Goal: Task Accomplishment & Management: Use online tool/utility

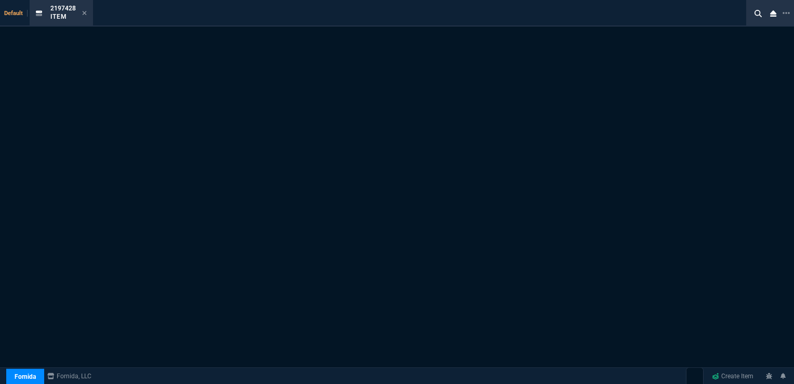
select select "16: [PERSON_NAME]"
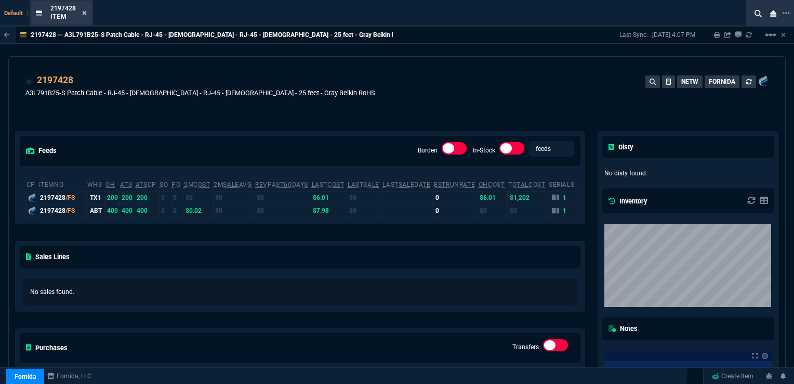
click at [84, 11] on icon at bounding box center [84, 13] width 5 height 6
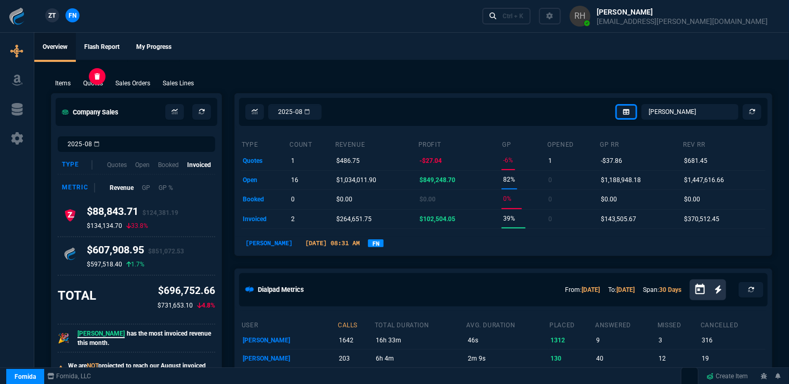
click at [97, 87] on p "Quotes" at bounding box center [93, 83] width 20 height 9
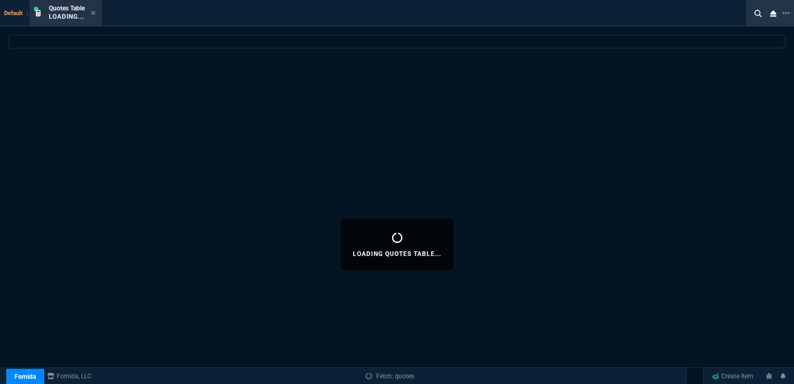
select select
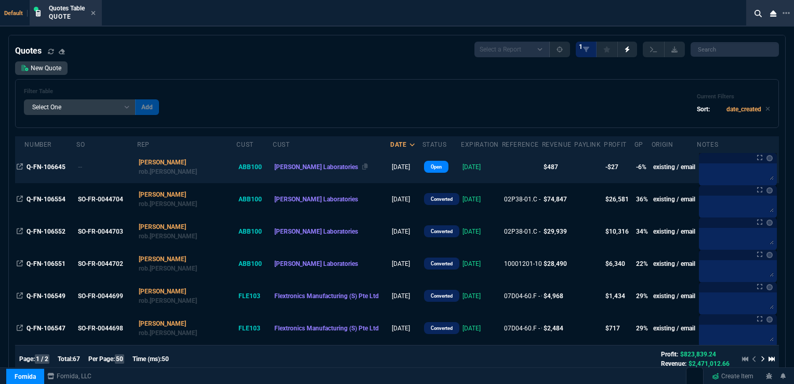
click at [286, 165] on span "[PERSON_NAME] Laboratories" at bounding box center [317, 166] width 84 height 7
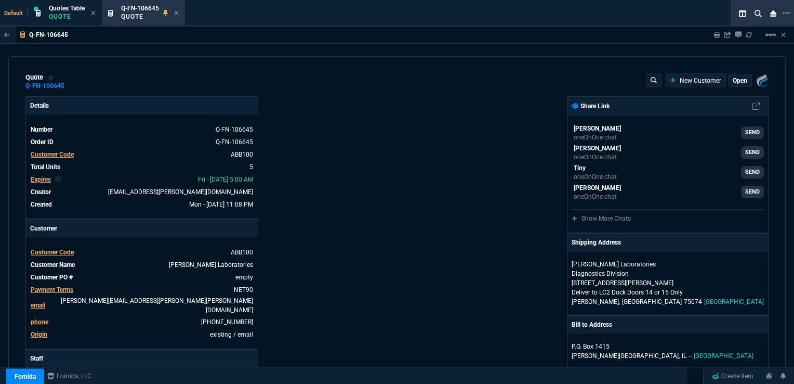
type input "0"
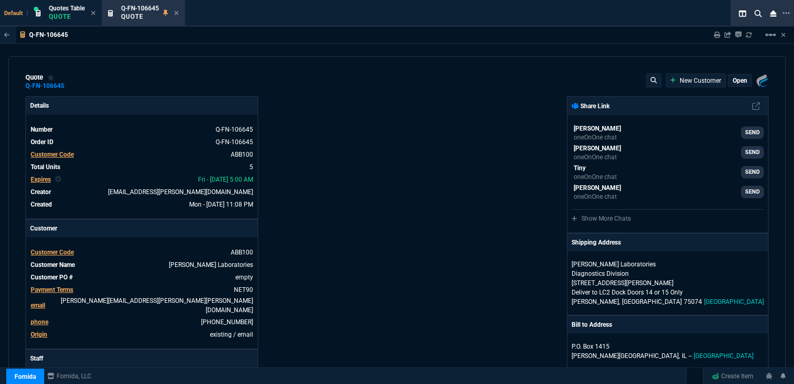
type input "0"
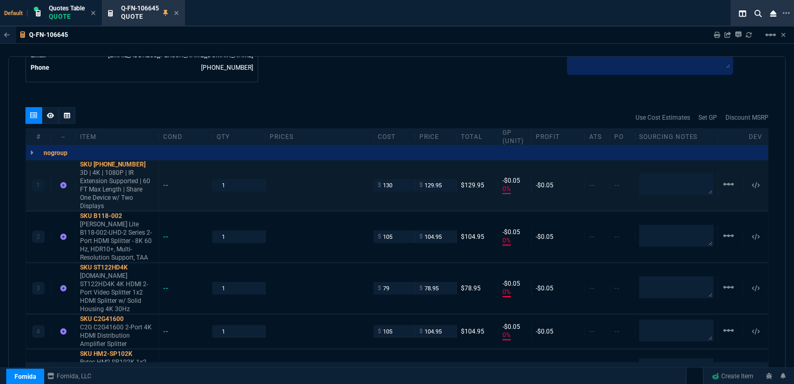
scroll to position [624, 0]
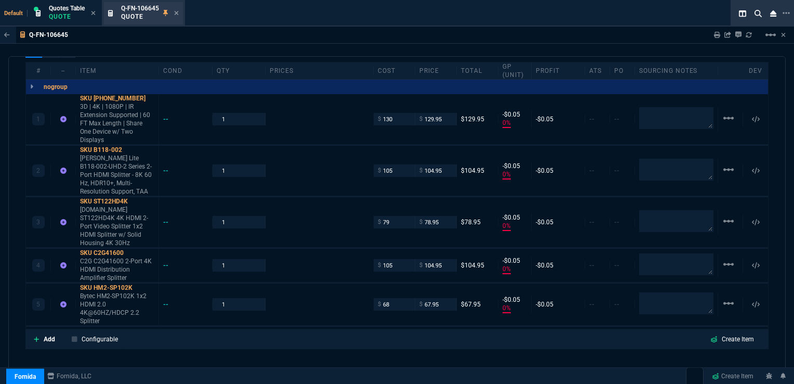
click at [180, 14] on div "Q-FN-106645 Quote" at bounding box center [143, 13] width 79 height 22
click at [176, 8] on div "Q-FN-106645 Quote" at bounding box center [150, 13] width 58 height 18
click at [175, 10] on fa-icon at bounding box center [176, 13] width 5 height 7
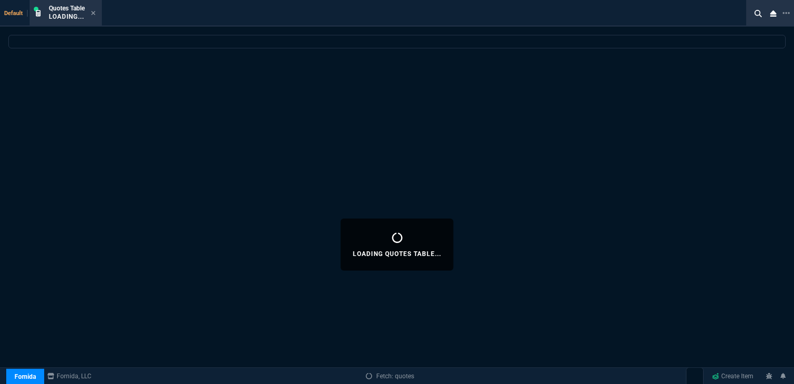
select select
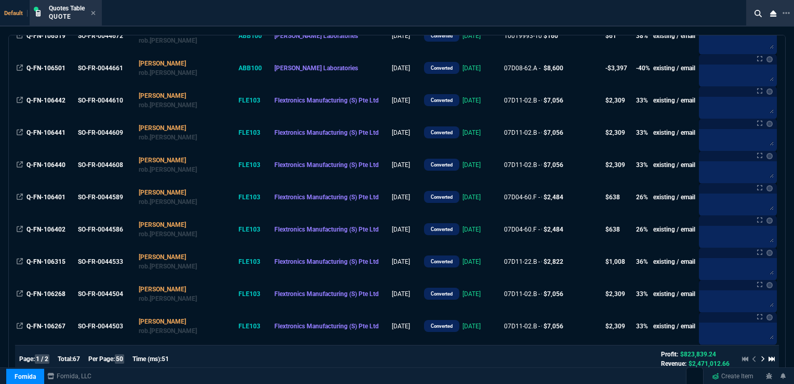
scroll to position [446, 0]
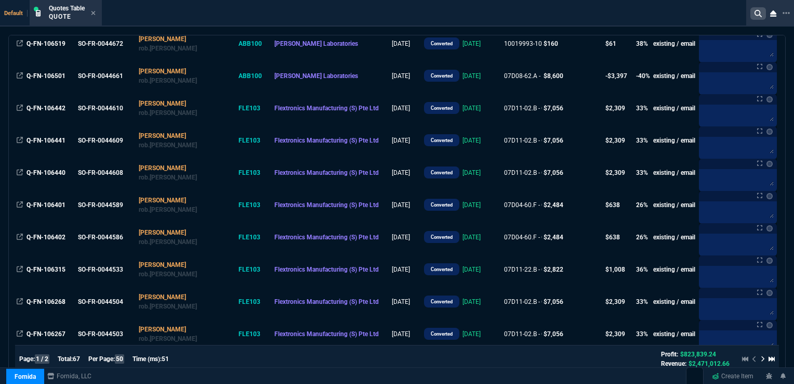
click at [761, 11] on icon at bounding box center [758, 13] width 7 height 7
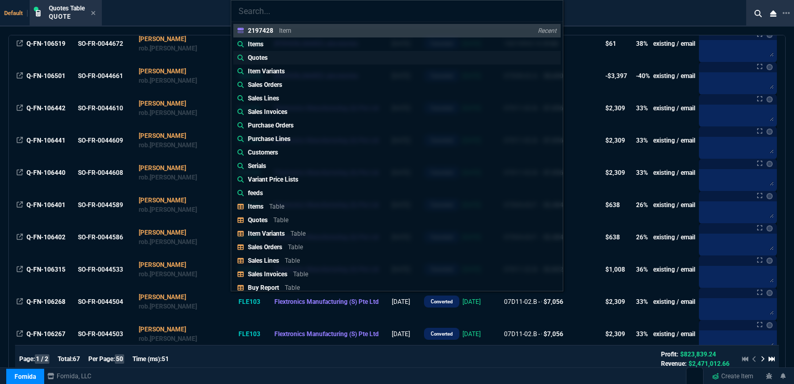
click at [254, 57] on p "Quotes" at bounding box center [258, 57] width 20 height 9
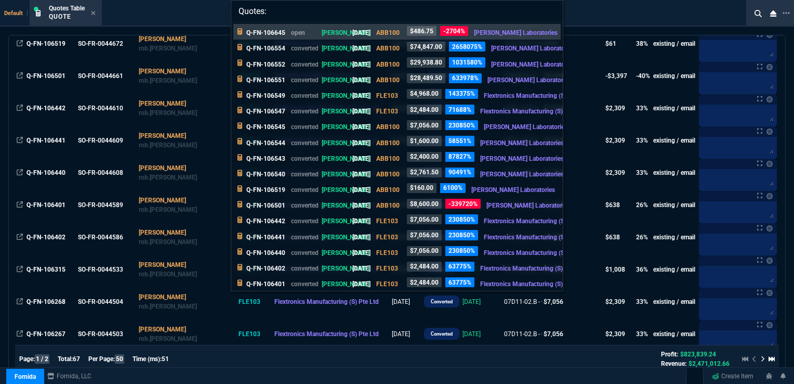
paste input "J12M13750"
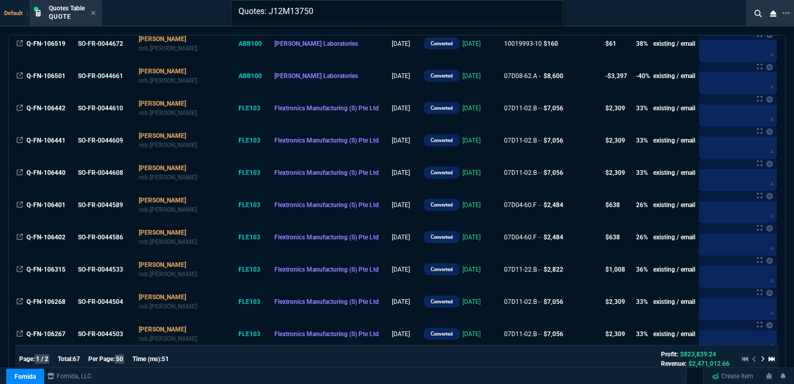
type input "Quotes: J12M13750"
click at [551, 10] on input "Quotes: J12M13750" at bounding box center [397, 11] width 332 height 21
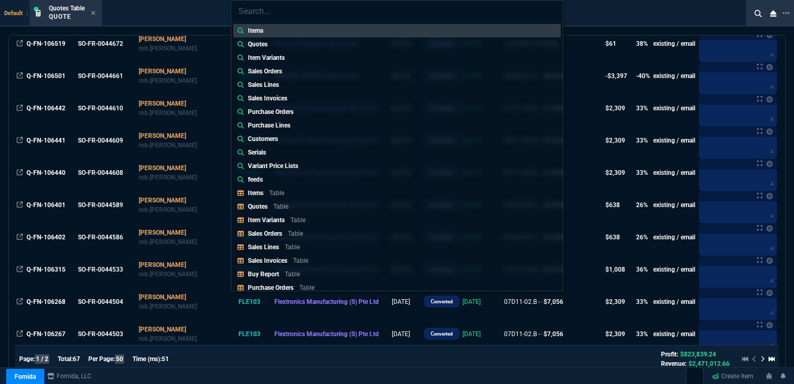
click at [275, 16] on input "search" at bounding box center [397, 11] width 332 height 21
paste input "J12M13750"
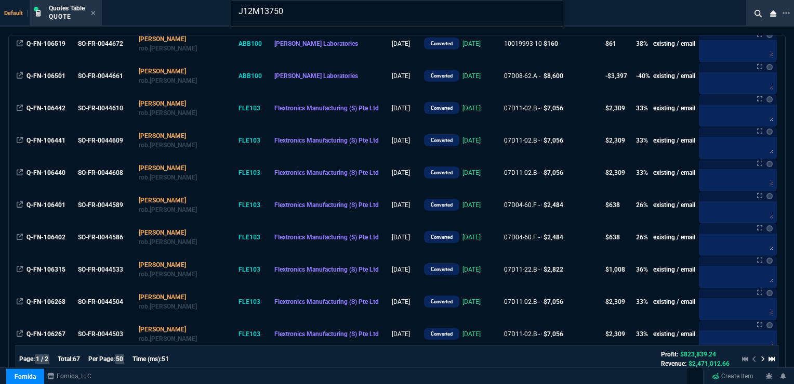
type input "J12M13750"
click at [551, 8] on input "J12M13750" at bounding box center [397, 11] width 332 height 21
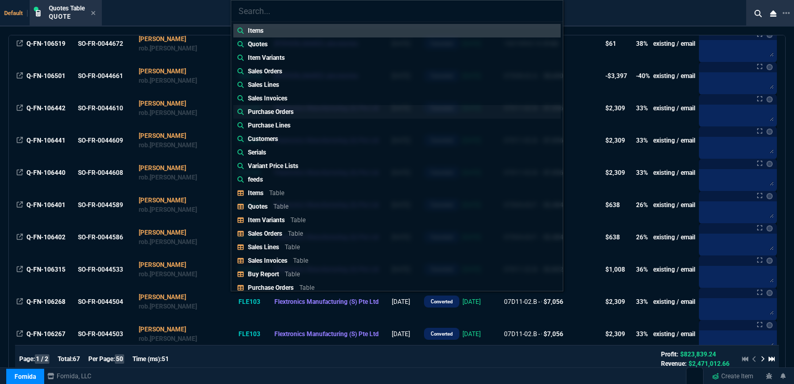
click at [280, 109] on p "Purchase Orders" at bounding box center [271, 111] width 46 height 9
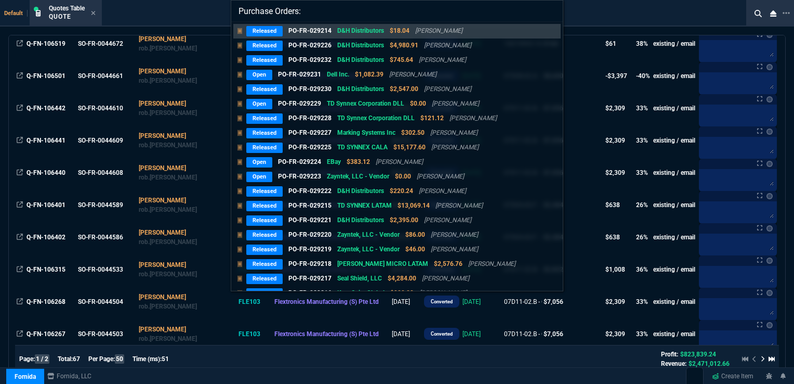
paste input "J12M13750"
type input "Purchase Orders: J12M13750"
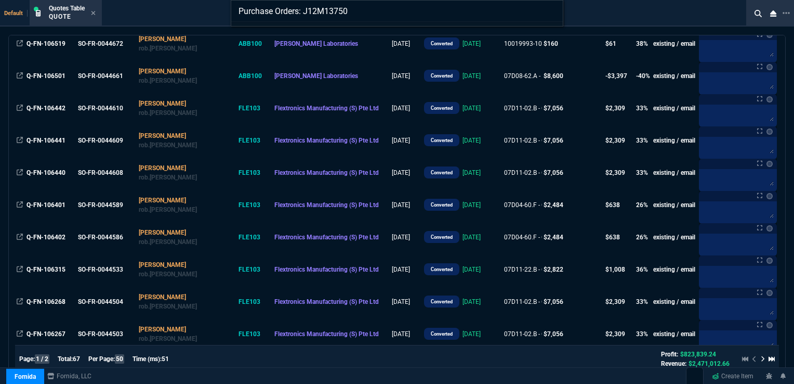
click at [551, 7] on input "Purchase Orders: J12M13750" at bounding box center [397, 11] width 332 height 21
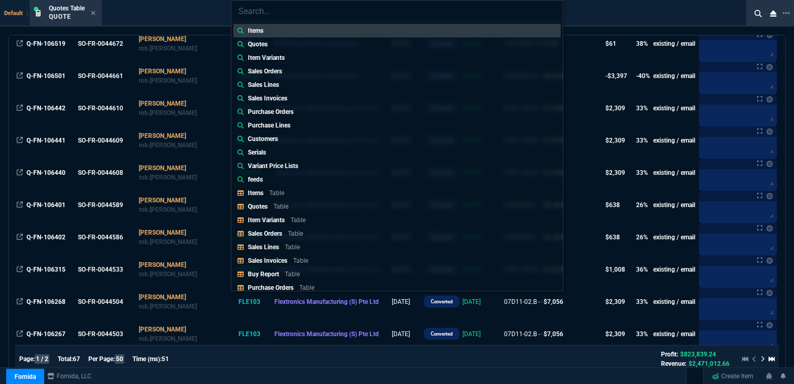
click at [299, 14] on input "search" at bounding box center [397, 11] width 332 height 21
paste input "07D04-60"
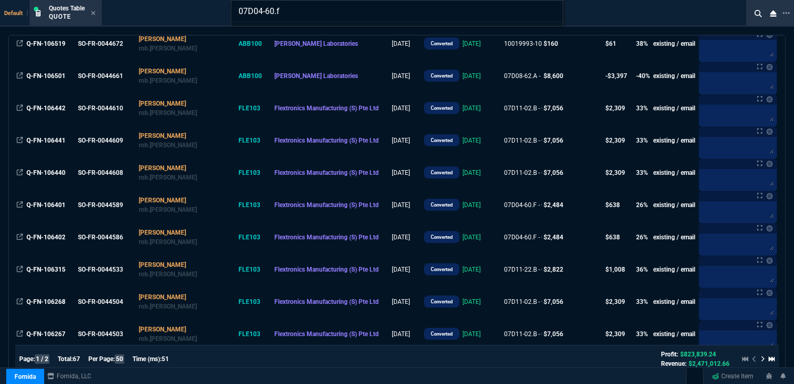
type input "07D04-60.f"
click at [550, 10] on input "07D04-60.f" at bounding box center [397, 11] width 332 height 21
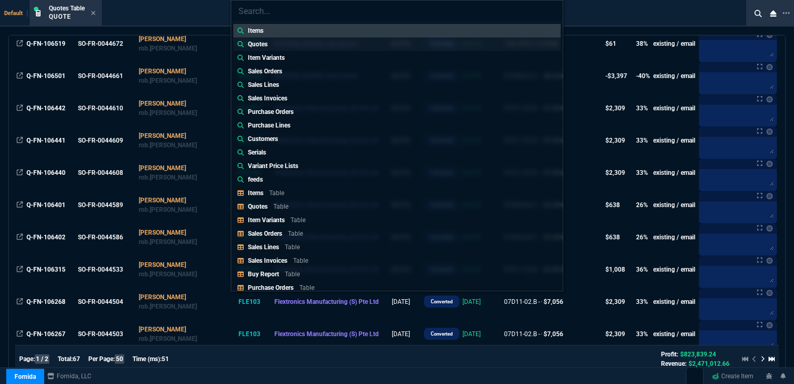
click at [248, 41] on p "Quotes" at bounding box center [258, 44] width 20 height 9
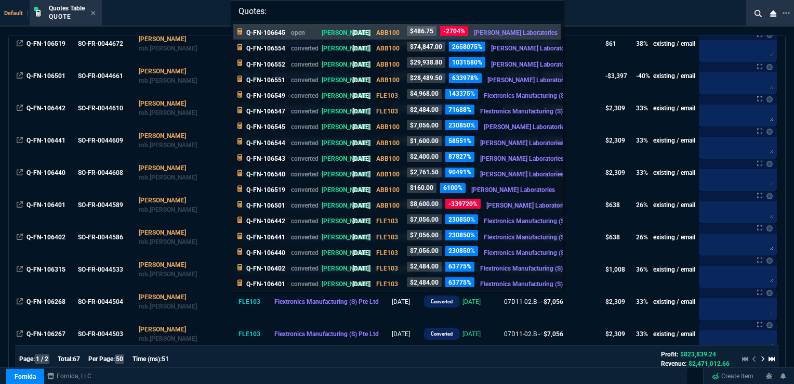
paste input "07D04-60"
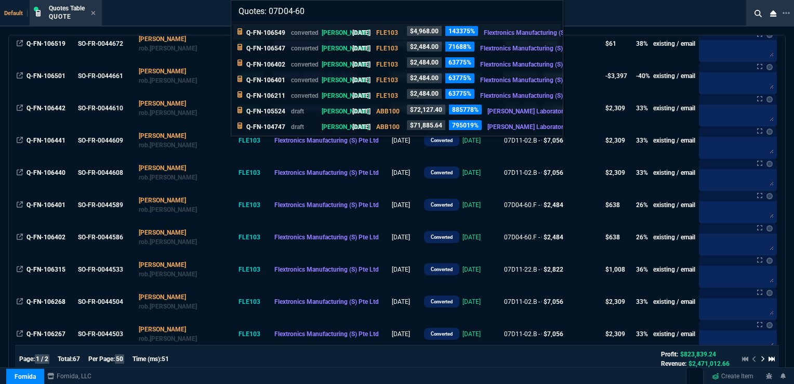
type input "Quotes: 07D04-60"
click at [273, 29] on p "Q-FN-106549" at bounding box center [265, 32] width 39 height 9
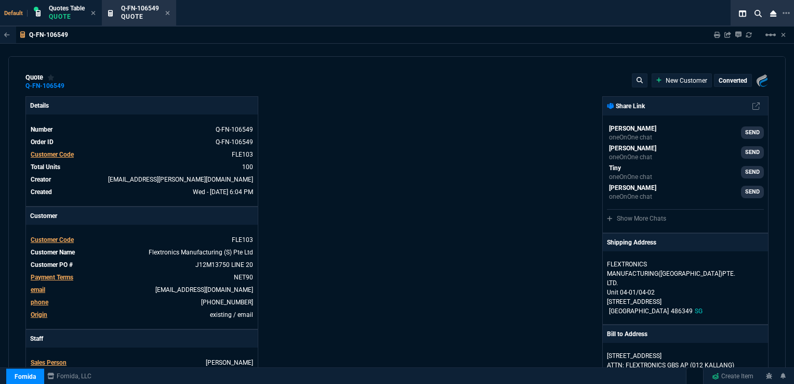
type input "33"
type input "16"
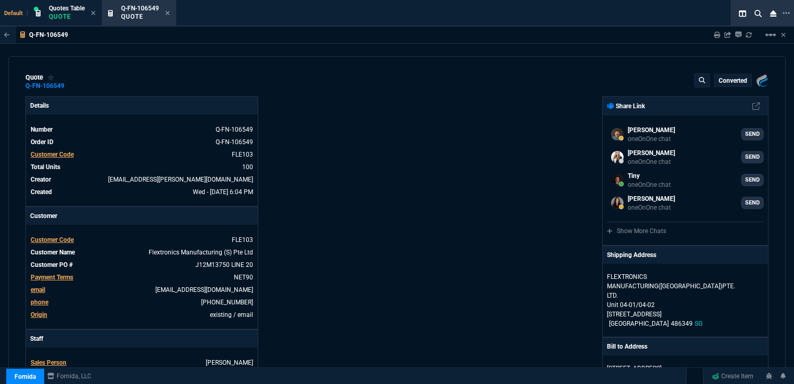
select select "16: [PERSON_NAME]"
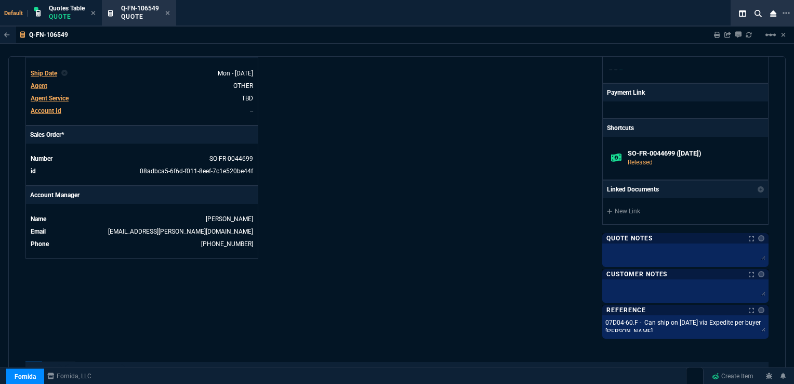
scroll to position [364, 0]
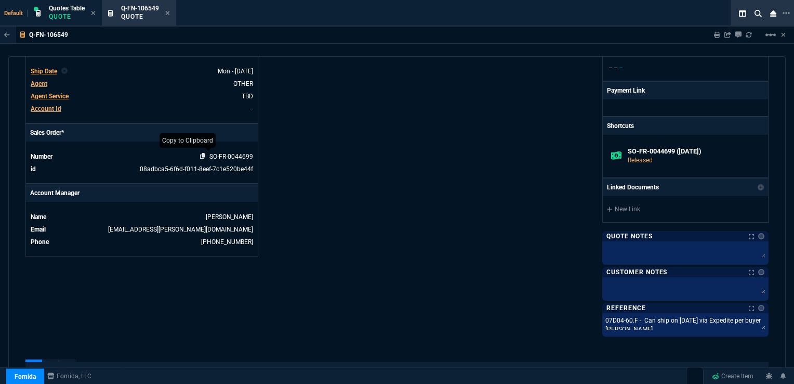
click at [200, 157] on icon at bounding box center [203, 156] width 6 height 6
click at [341, 213] on div "Details Number Q-FN-106549 Order ID Q-FN-106549 Customer Code FLE103 Total Unit…" at bounding box center [211, 33] width 372 height 602
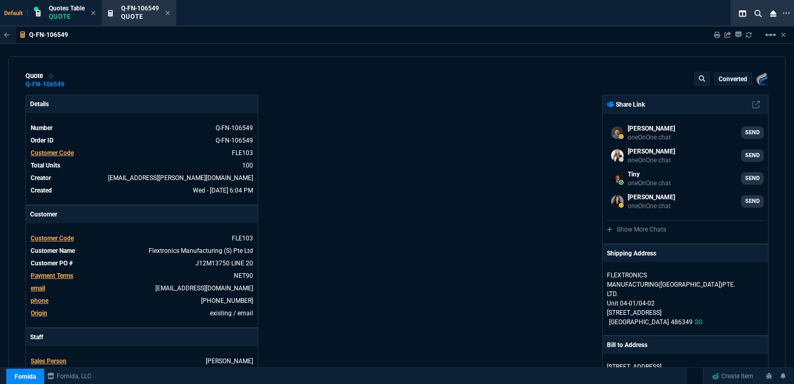
scroll to position [0, 0]
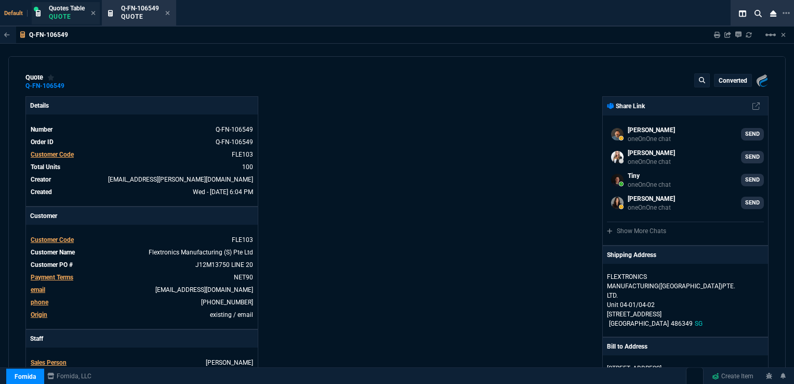
click at [68, 14] on p "Quote" at bounding box center [67, 16] width 36 height 8
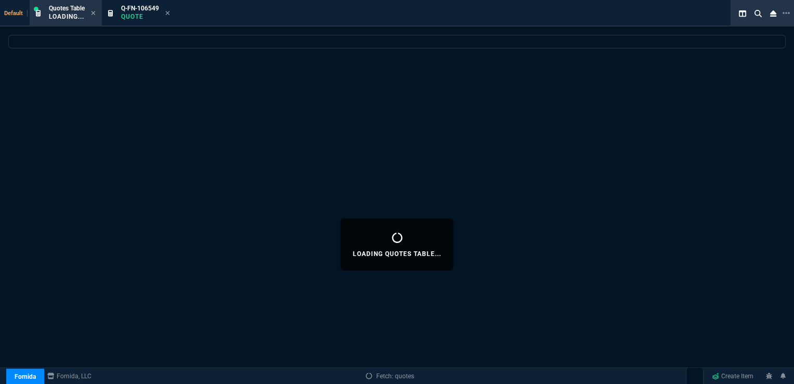
select select
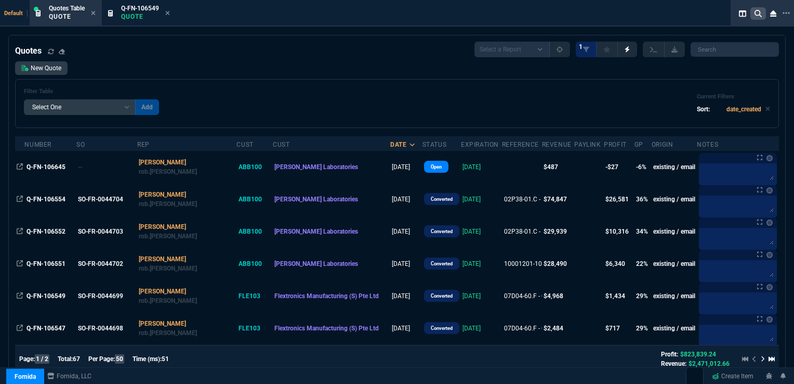
click at [756, 16] on icon at bounding box center [758, 13] width 7 height 7
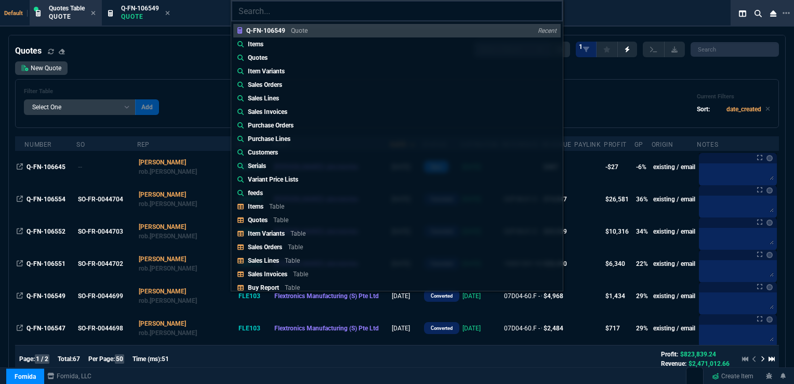
click at [260, 10] on input "search" at bounding box center [397, 11] width 332 height 21
type input "f"
click at [180, 51] on div "Q-FN-106549 Quote Recent Items Quotes Item Variants Sales Orders Sales Lines Sa…" at bounding box center [397, 192] width 794 height 384
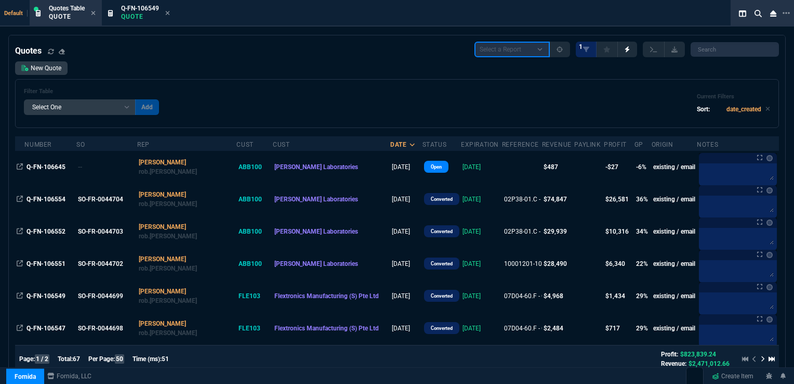
click at [547, 53] on select "Select a Report Fruit (MTD) APPROVED Quotes" at bounding box center [512, 50] width 75 height 16
click at [717, 52] on input "search" at bounding box center [735, 49] width 88 height 15
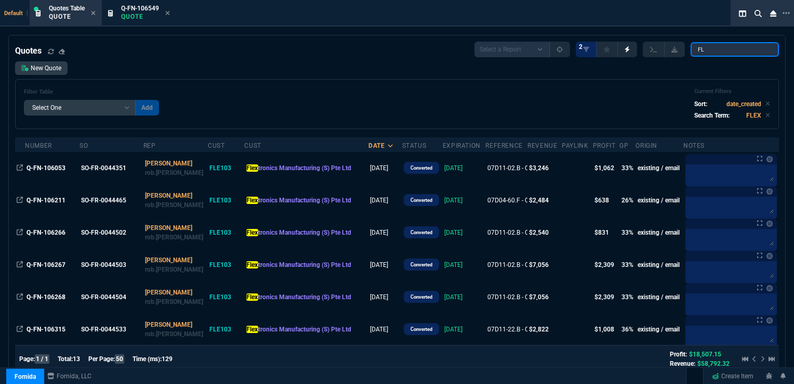
type input "F"
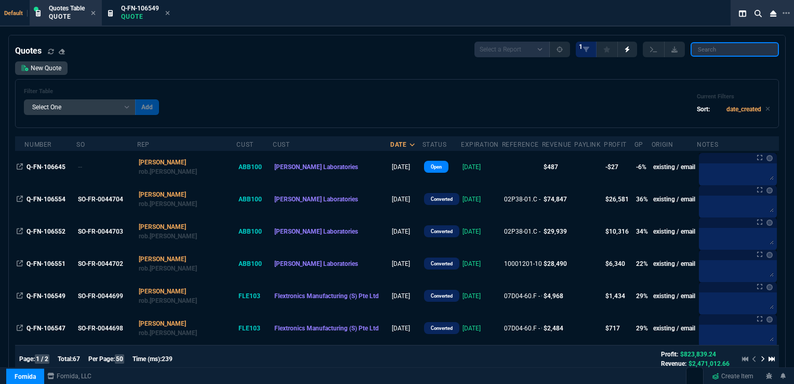
paste input "J12M11423"
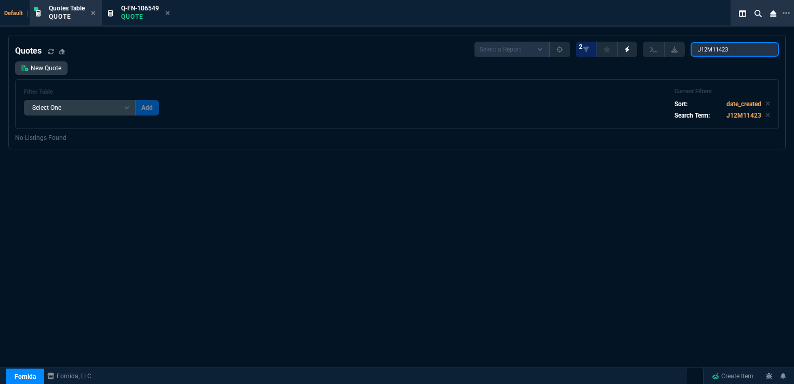
click at [732, 47] on input "J12M11423" at bounding box center [735, 49] width 88 height 15
drag, startPoint x: 739, startPoint y: 47, endPoint x: 698, endPoint y: 49, distance: 41.1
click at [698, 49] on input "J12M11423" at bounding box center [735, 49] width 88 height 15
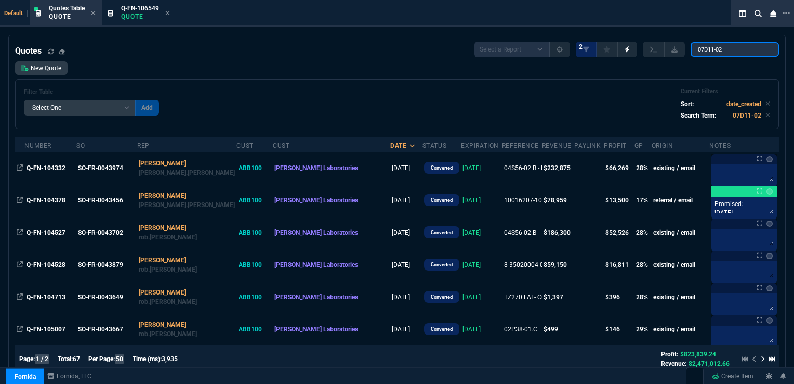
type input "07D11-02"
click at [764, 49] on input "07D11-02" at bounding box center [735, 49] width 88 height 15
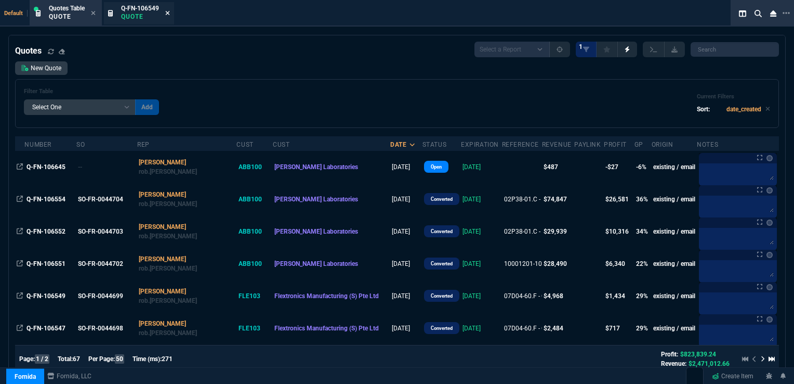
click at [170, 11] on icon at bounding box center [167, 13] width 5 height 6
click at [757, 14] on icon at bounding box center [758, 13] width 7 height 7
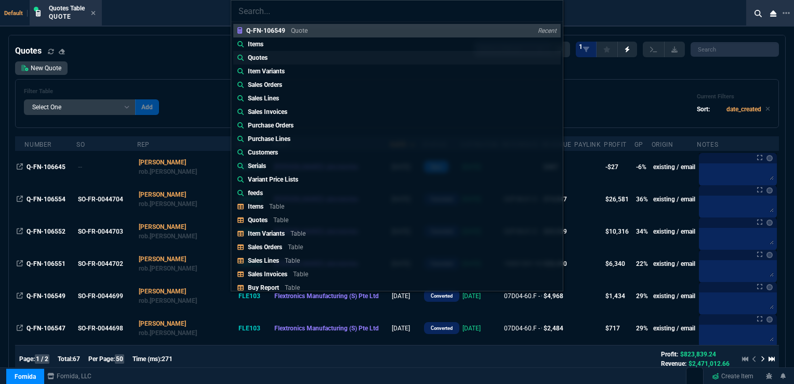
click at [274, 55] on link "Quotes" at bounding box center [397, 58] width 328 height 14
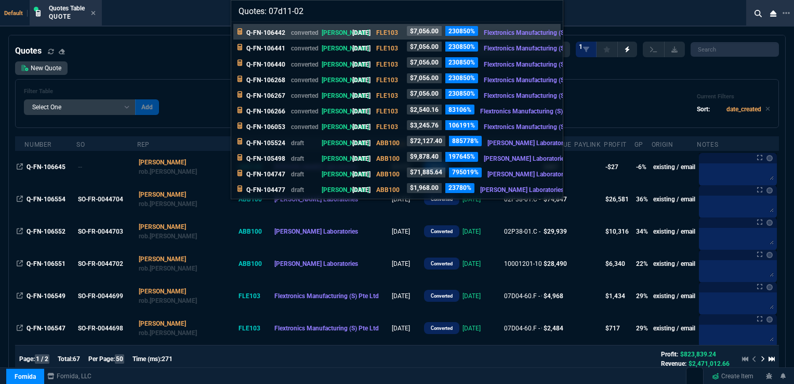
type input "Quotes: 07d11-02"
click at [277, 94] on p "Q-FN-106267" at bounding box center [265, 95] width 39 height 9
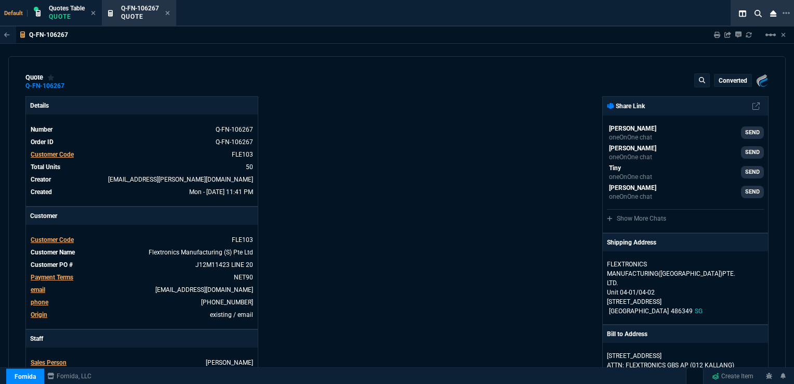
type input "36"
type input "51"
type input "24"
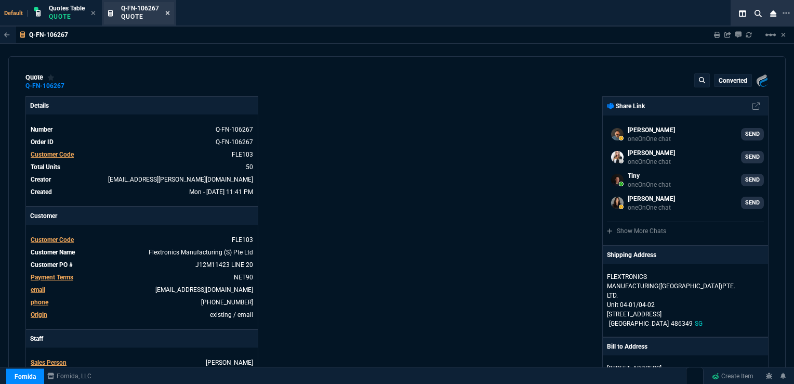
click at [168, 12] on icon at bounding box center [168, 13] width 4 height 4
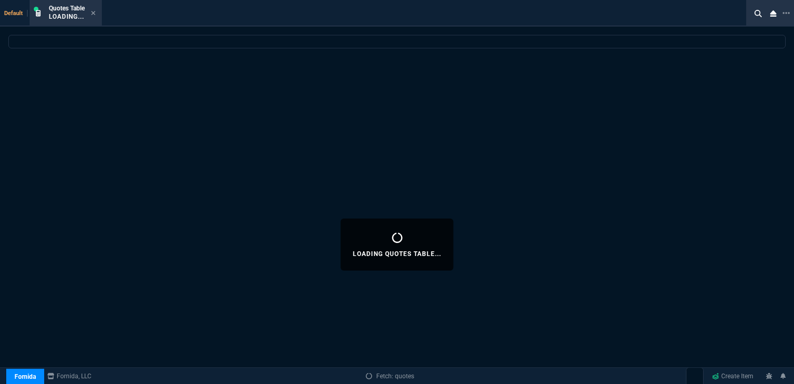
select select
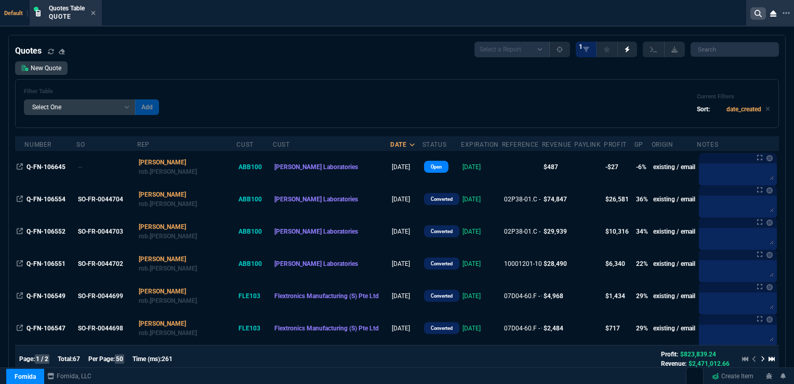
click at [756, 14] on icon at bounding box center [758, 13] width 7 height 7
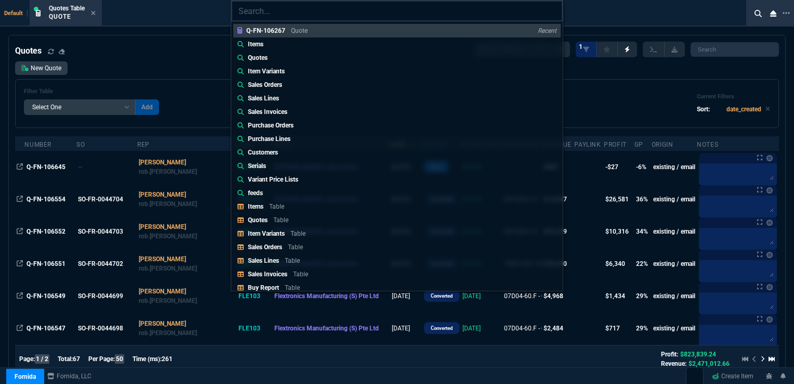
click at [294, 14] on input "search" at bounding box center [397, 11] width 332 height 21
click at [272, 14] on input "search" at bounding box center [397, 11] width 332 height 21
click at [297, 12] on input "search" at bounding box center [397, 11] width 332 height 21
paste input "07D11-02"
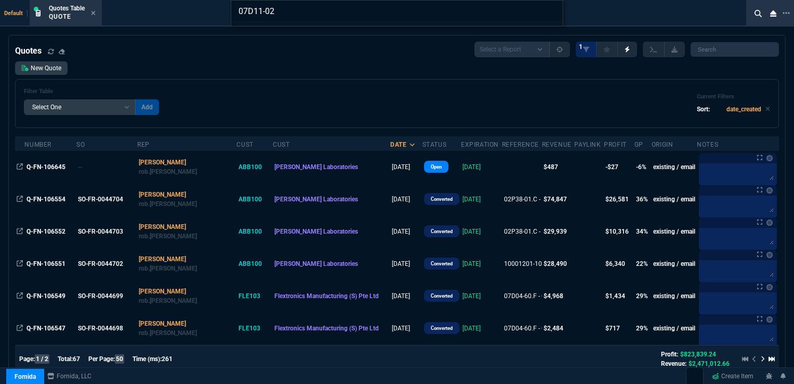
type input "07D11-02"
click at [551, 10] on input "07D11-02" at bounding box center [397, 11] width 332 height 21
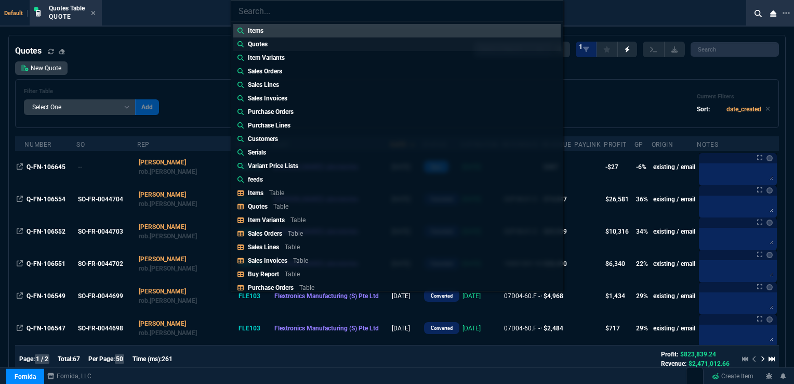
click at [267, 44] on p "Quotes" at bounding box center [258, 44] width 20 height 9
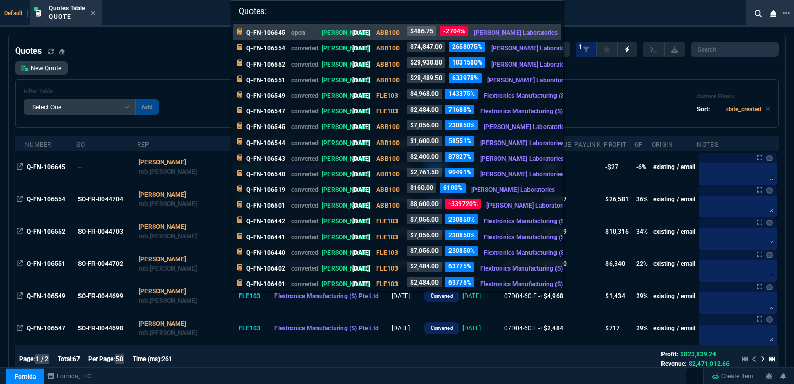
paste input "07D11-02"
type input "Quotes: 07D11-02"
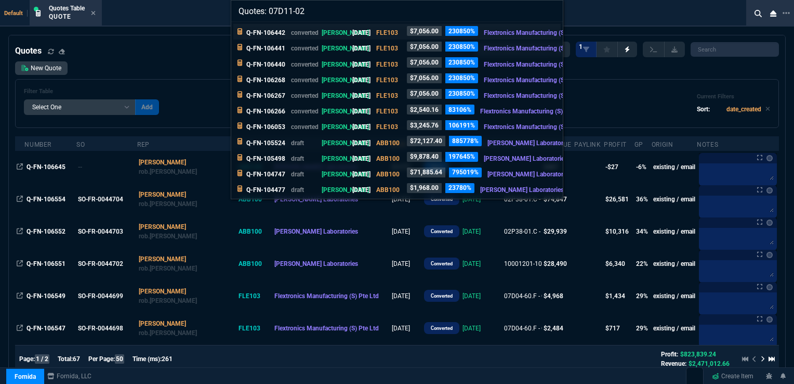
click at [276, 35] on p "Q-FN-106442" at bounding box center [265, 32] width 39 height 9
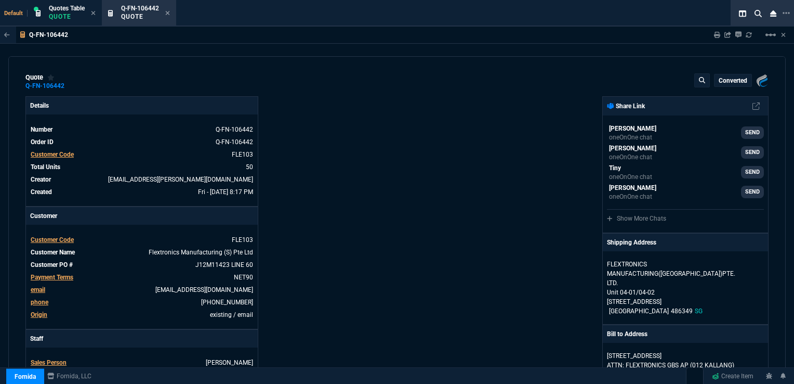
type input "36"
type input "51"
type input "24"
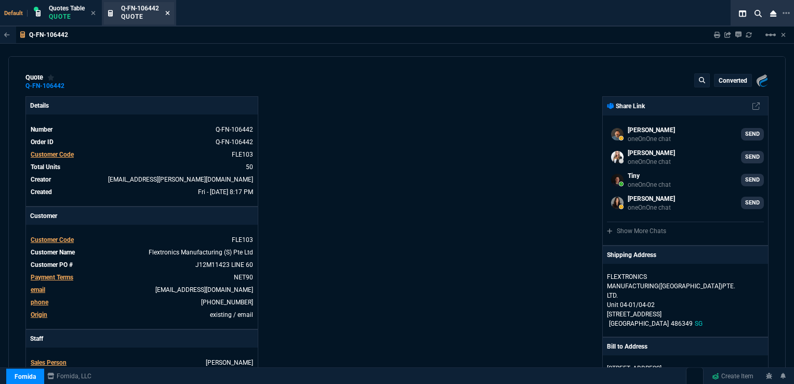
click at [168, 15] on icon at bounding box center [167, 13] width 5 height 6
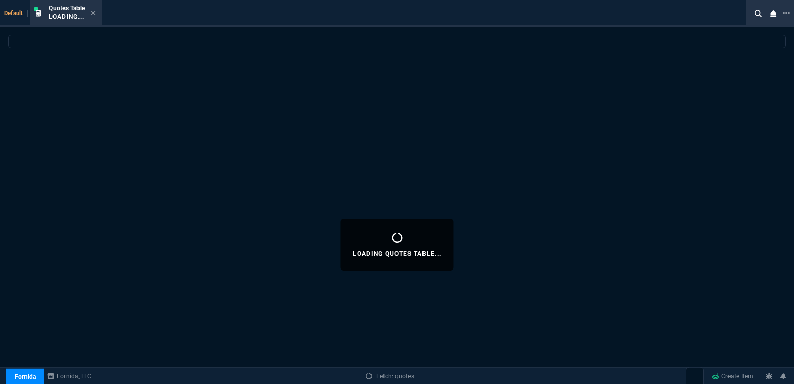
select select
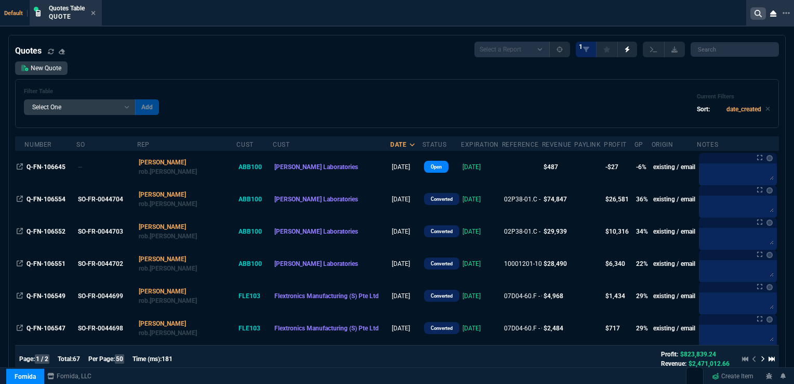
click at [755, 11] on icon at bounding box center [758, 13] width 7 height 7
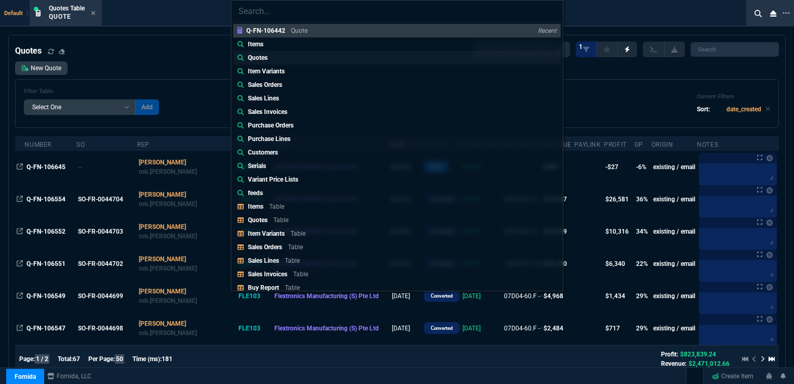
click at [266, 54] on p "Quotes" at bounding box center [258, 57] width 20 height 9
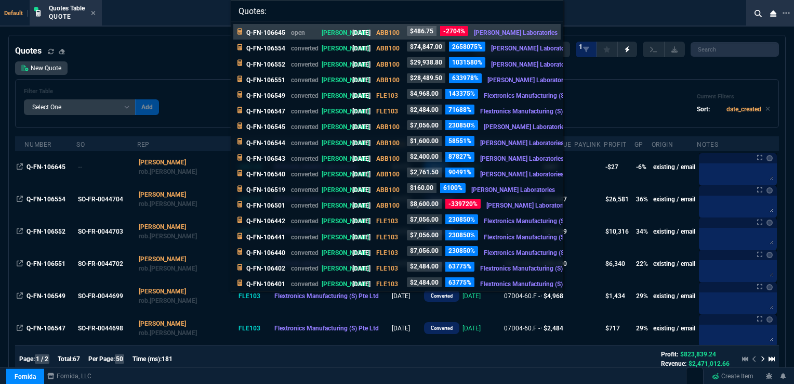
paste input "07D11-02"
type input "Quotes: 07D11-02"
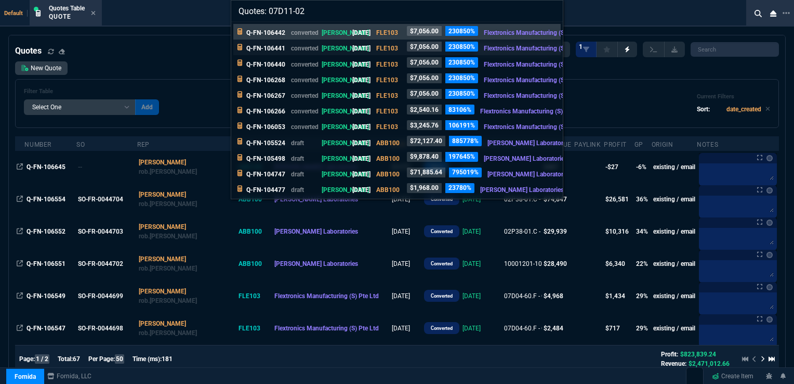
click at [271, 49] on p "Q-FN-106441" at bounding box center [265, 48] width 39 height 9
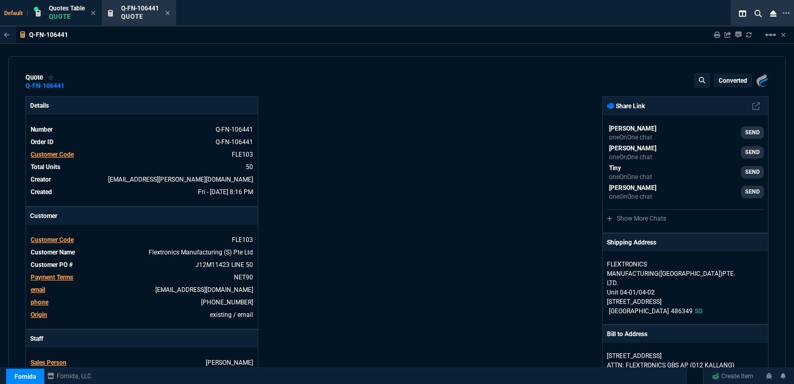
type input "36"
type input "51"
type input "24"
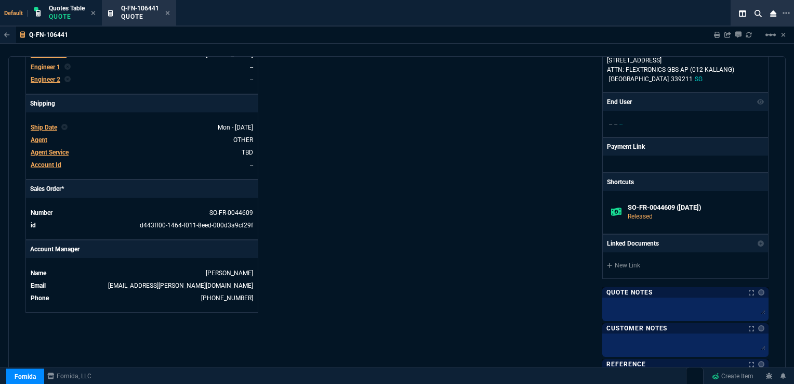
scroll to position [312, 0]
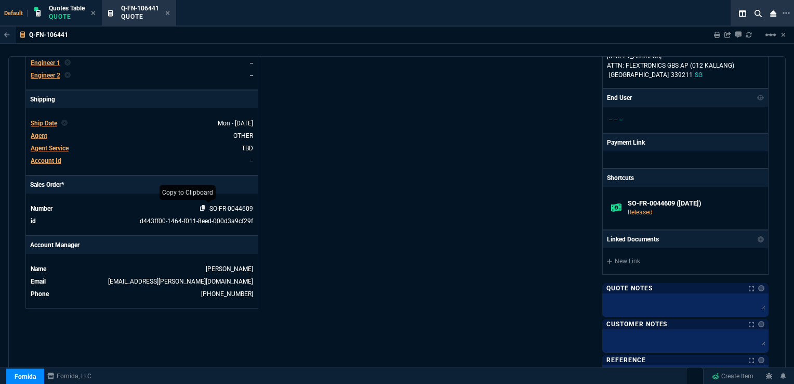
click at [202, 207] on icon at bounding box center [203, 208] width 6 height 6
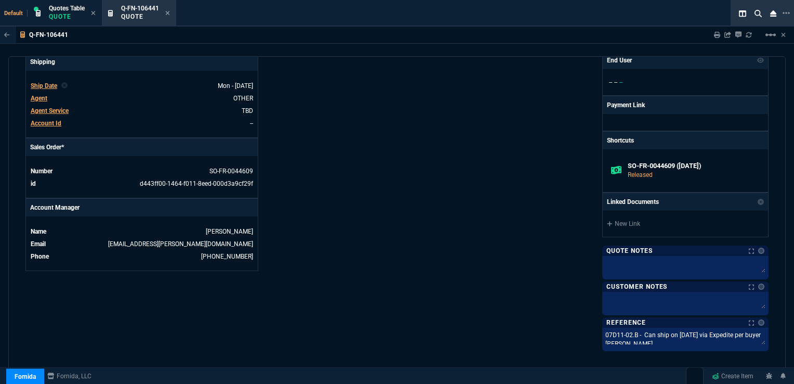
scroll to position [364, 0]
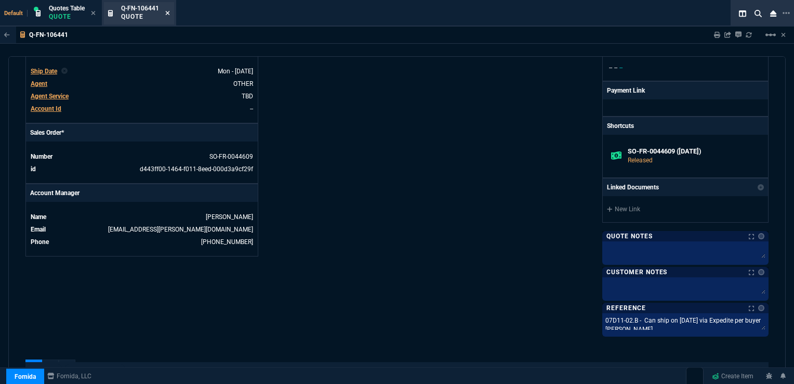
click at [168, 16] on fa-icon at bounding box center [167, 13] width 5 height 7
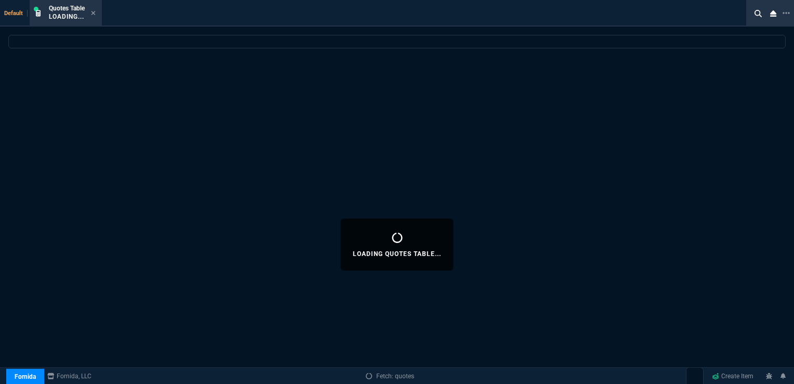
select select
